Goal: Navigation & Orientation: Find specific page/section

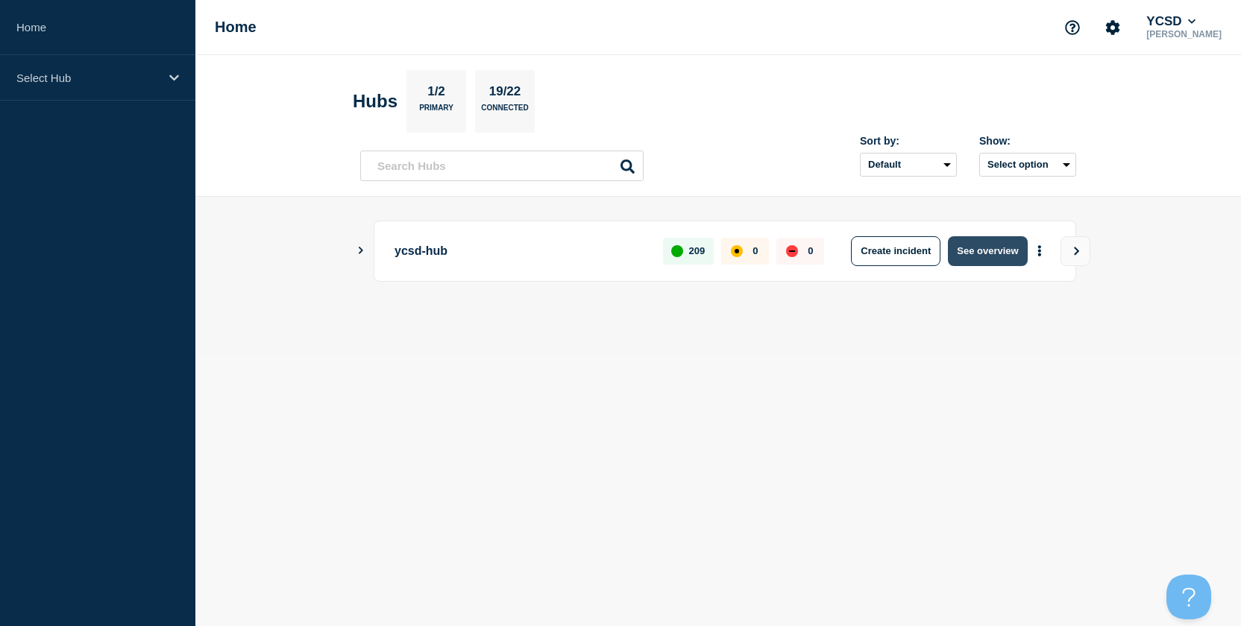
click at [986, 253] on button "See overview" at bounding box center [987, 251] width 79 height 30
